Goal: Find specific page/section: Find specific page/section

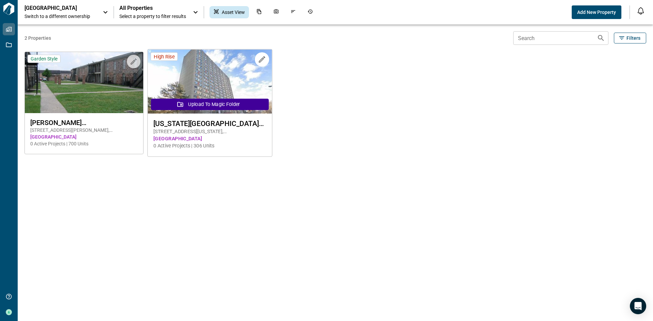
click at [220, 119] on span "[US_STATE][GEOGRAPHIC_DATA] Apartments" at bounding box center [209, 123] width 113 height 9
